Goal: Navigation & Orientation: Find specific page/section

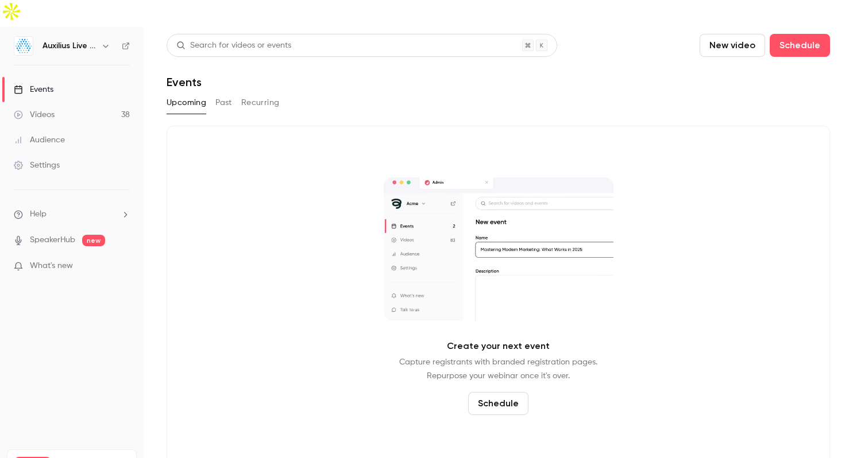
click at [57, 77] on link "Events" at bounding box center [72, 89] width 144 height 25
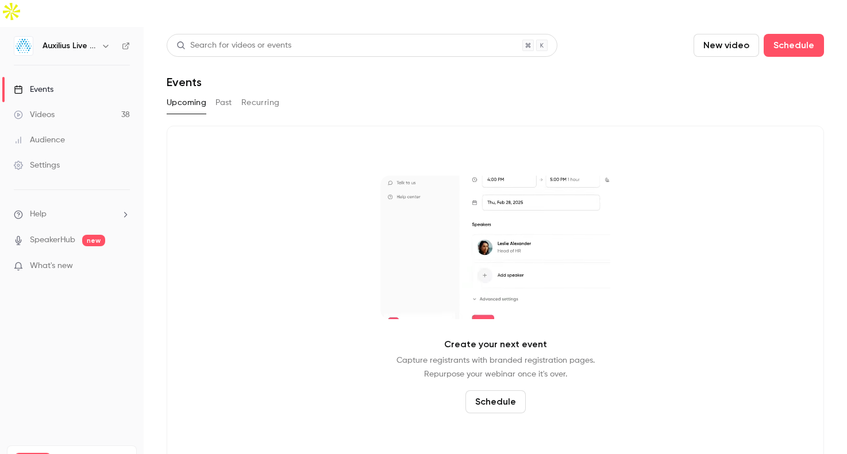
click at [49, 109] on div "Videos" at bounding box center [34, 114] width 41 height 11
